Goal: Use online tool/utility: Utilize a website feature to perform a specific function

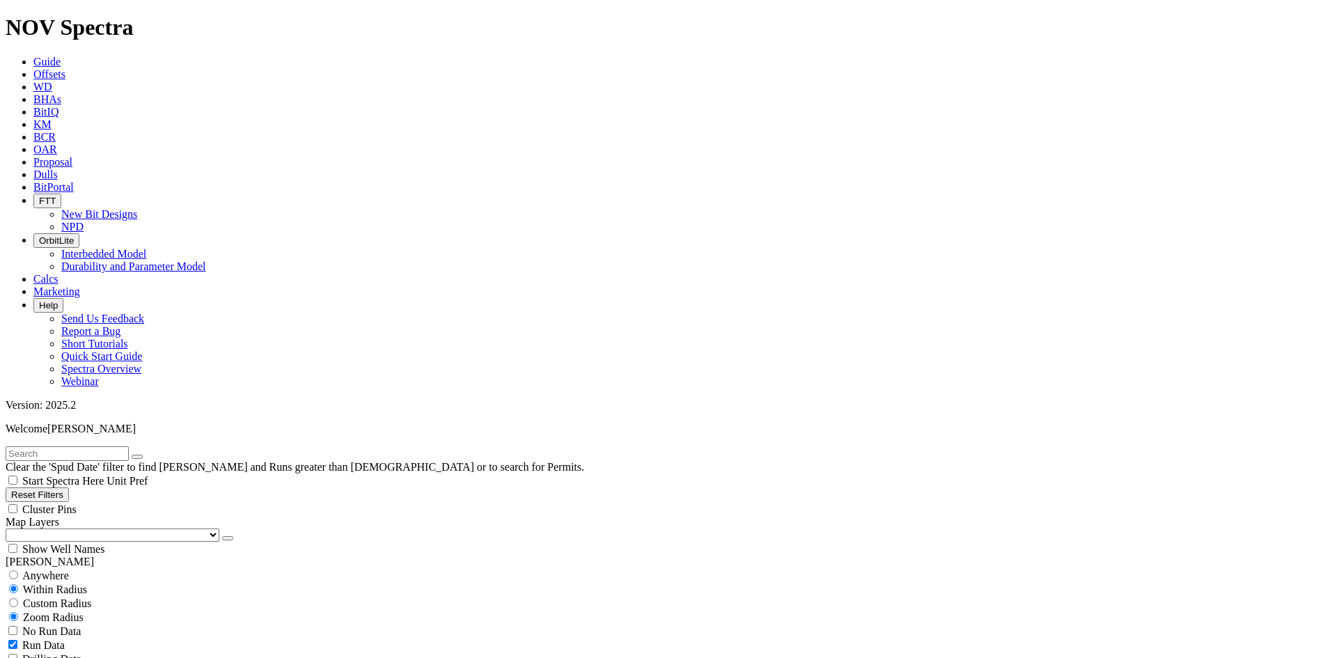
scroll to position [11467, 0]
click at [68, 487] on button "Reset Filters" at bounding box center [37, 494] width 63 height 15
checkbox input "true"
select select
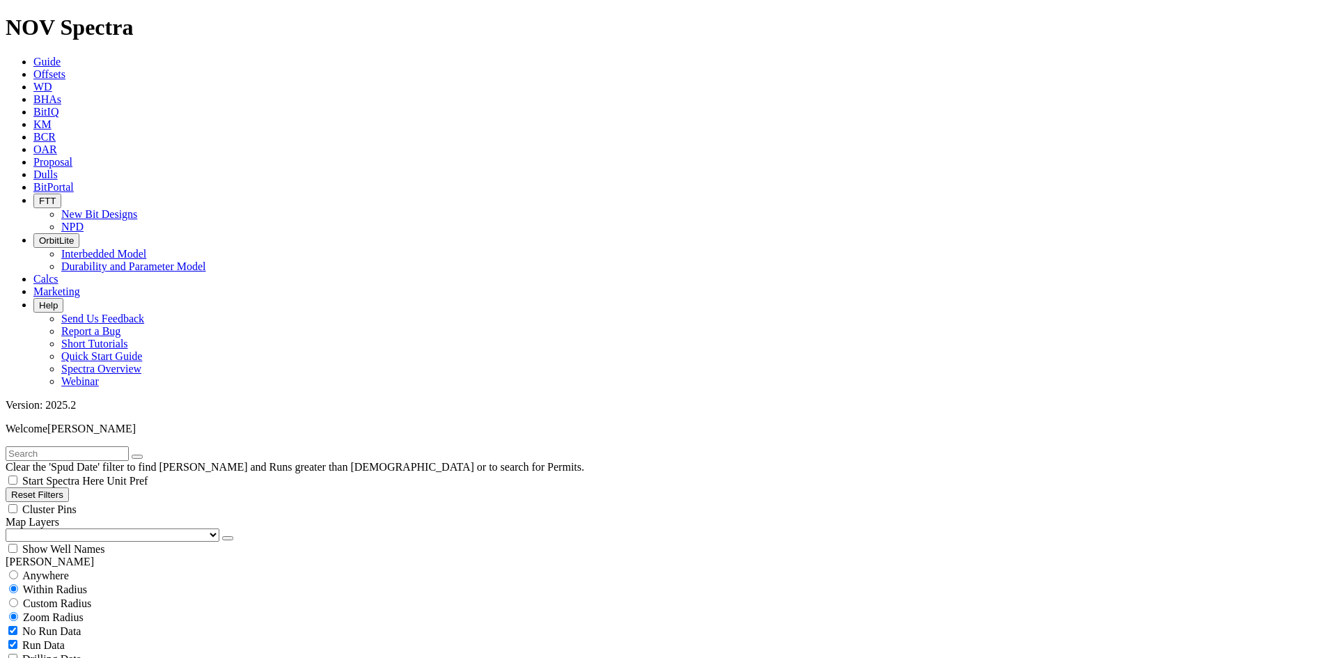
select select
select select "20"
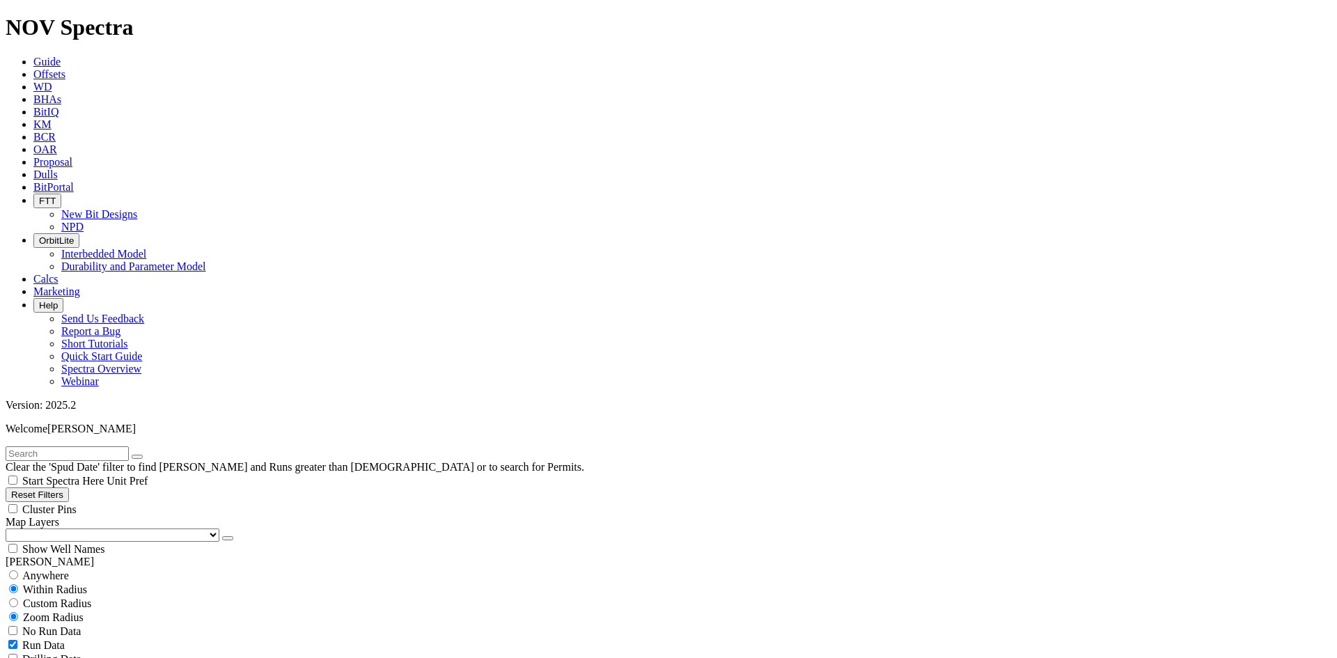
checkbox input "false"
select select "? number:20 ?"
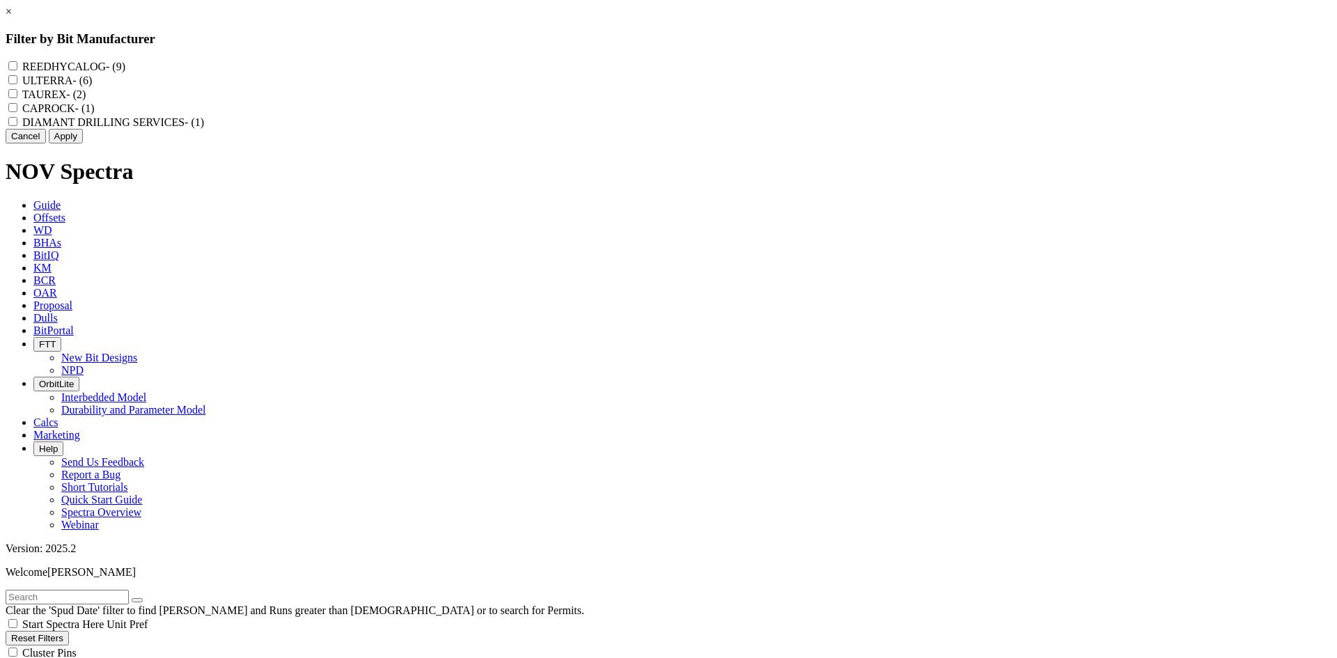
click at [125, 68] on label "REEDHYCALOG - (9)" at bounding box center [73, 67] width 103 height 12
click at [17, 68] on input "REEDHYCALOG - (9)" at bounding box center [12, 65] width 9 height 9
checkbox input "true"
click at [83, 143] on button "Apply" at bounding box center [66, 136] width 34 height 15
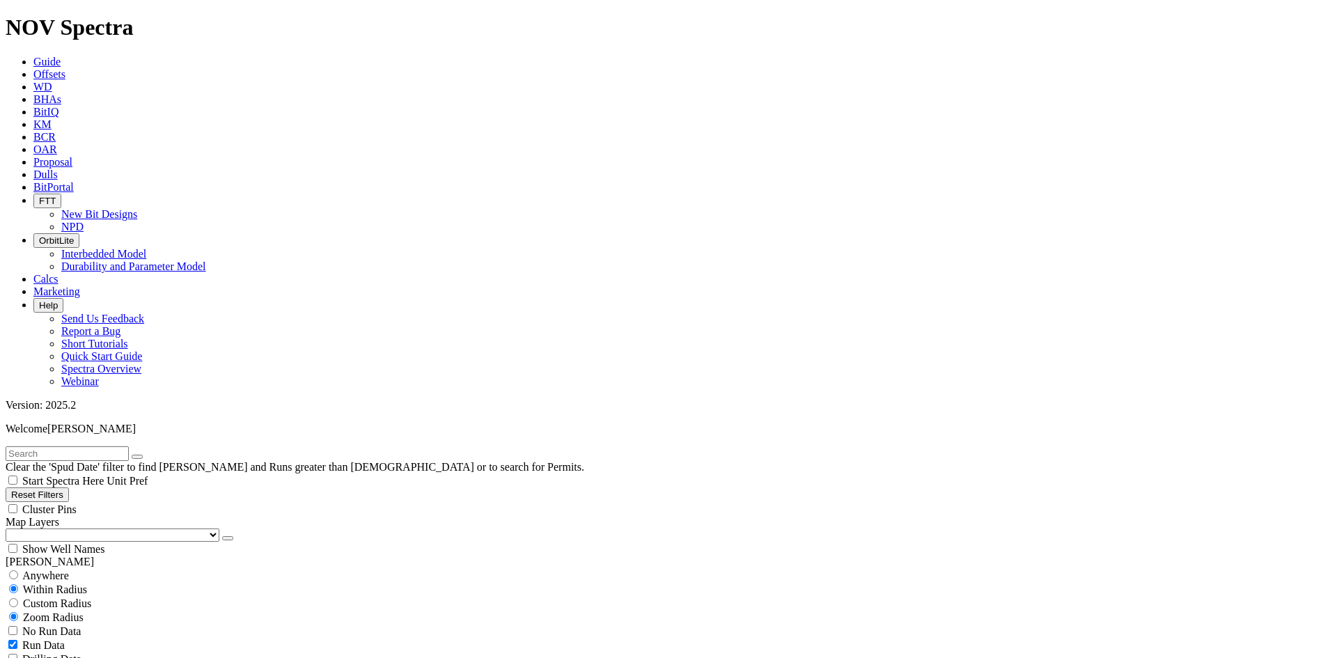
scroll to position [512, 0]
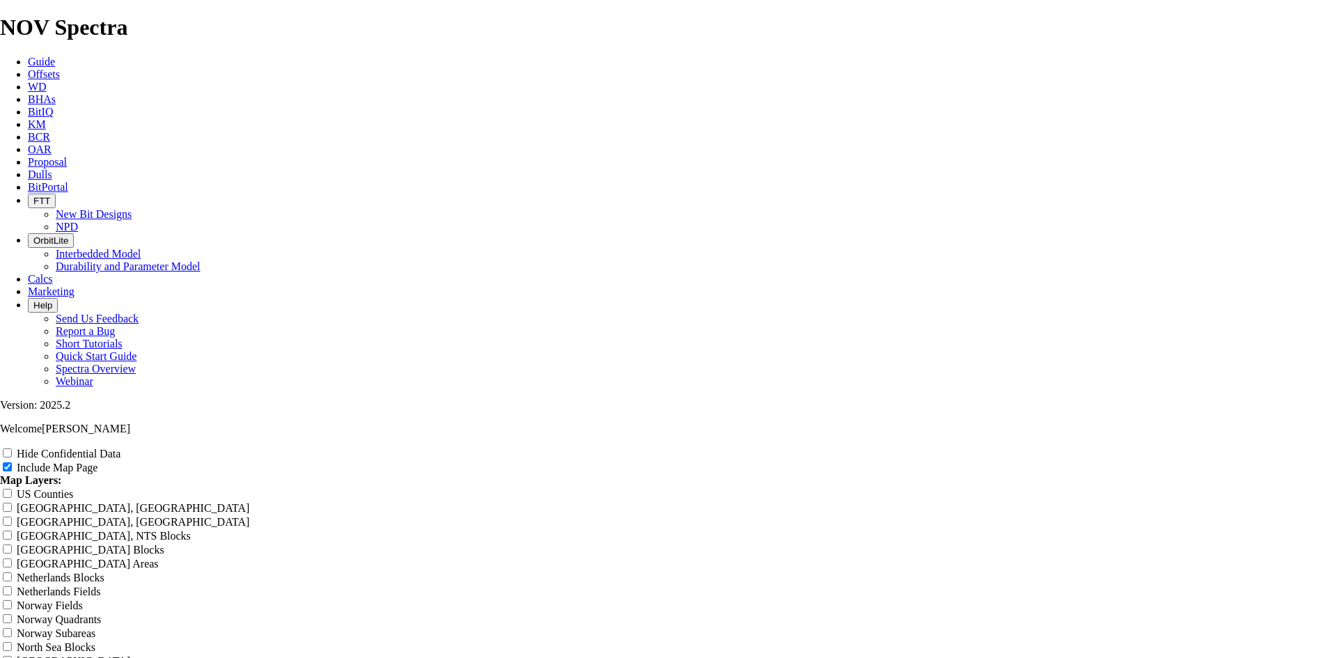
click at [120, 448] on label "Hide Confidential Data" at bounding box center [69, 454] width 104 height 12
click at [12, 448] on input "Hide Confidential Data" at bounding box center [7, 452] width 9 height 9
checkbox input "true"
